Goal: Task Accomplishment & Management: Manage account settings

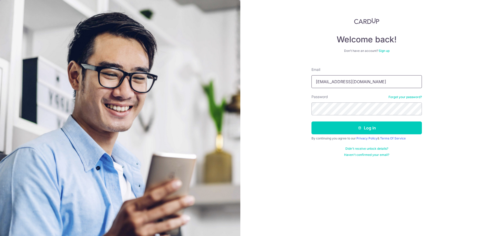
click at [371, 81] on input "finance@brightoncollege.edu.sg" at bounding box center [366, 81] width 110 height 13
type input "[EMAIL_ADDRESS][DOMAIN_NAME]"
drag, startPoint x: 360, startPoint y: 126, endPoint x: 356, endPoint y: 123, distance: 4.2
click at [359, 126] on icon "submit" at bounding box center [359, 128] width 4 height 4
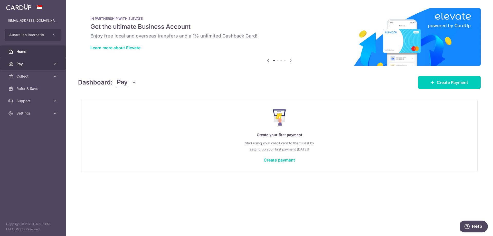
click at [29, 66] on span "Pay" at bounding box center [33, 63] width 34 height 5
